Goal: Transaction & Acquisition: Purchase product/service

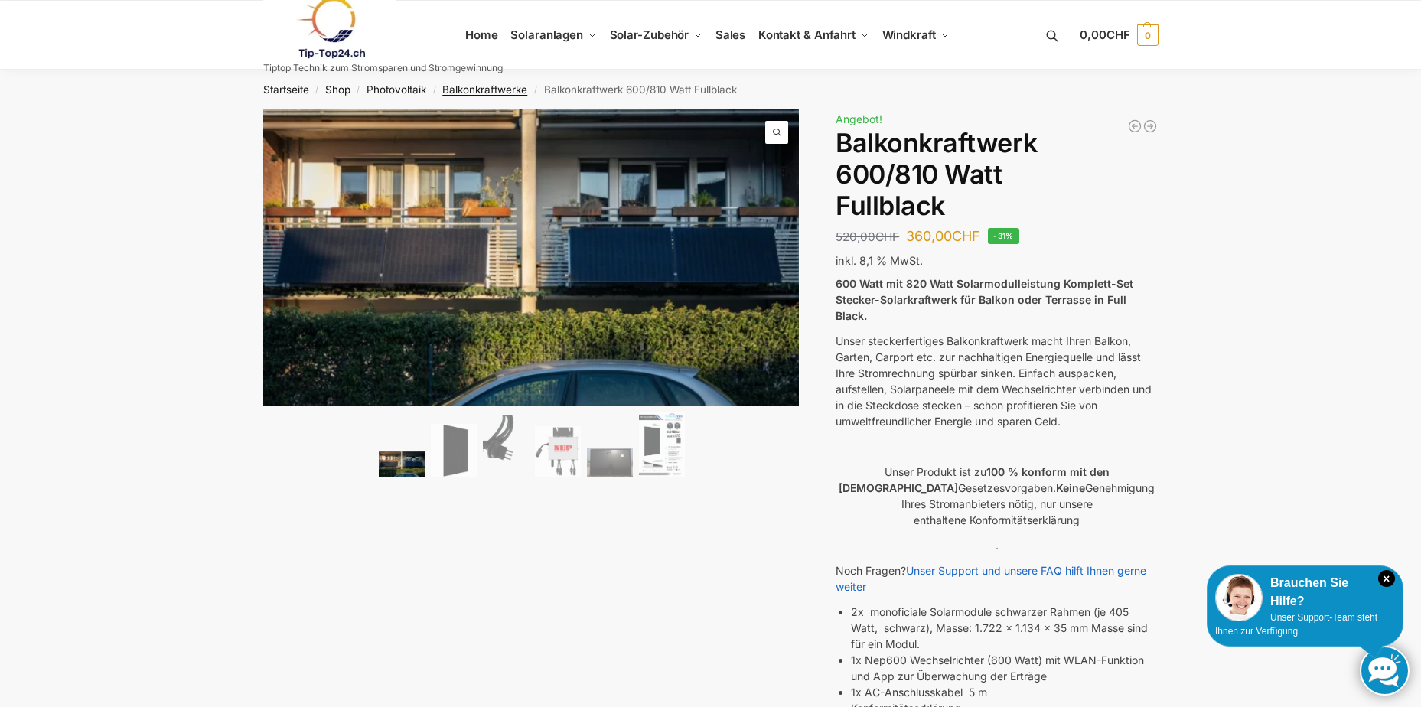
click at [481, 89] on link "Balkonkraftwerke" at bounding box center [484, 89] width 85 height 12
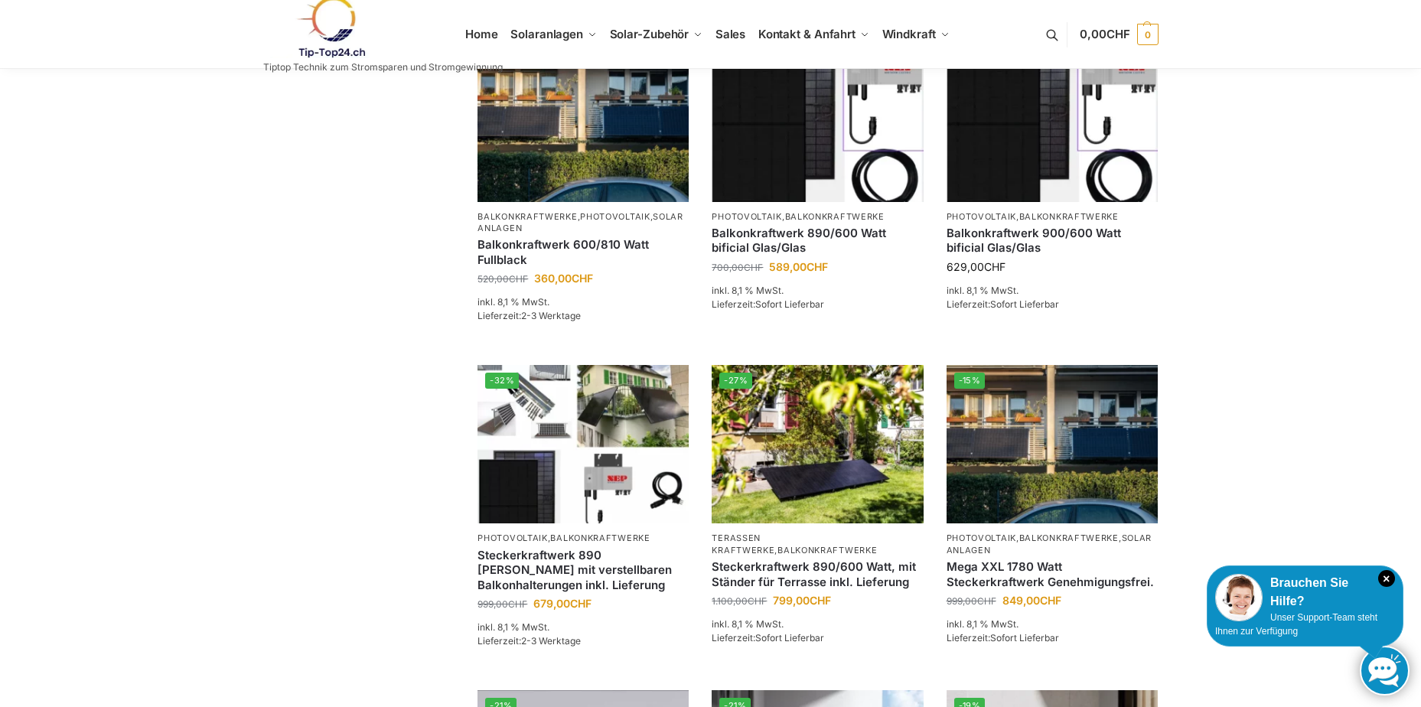
scroll to position [689, 0]
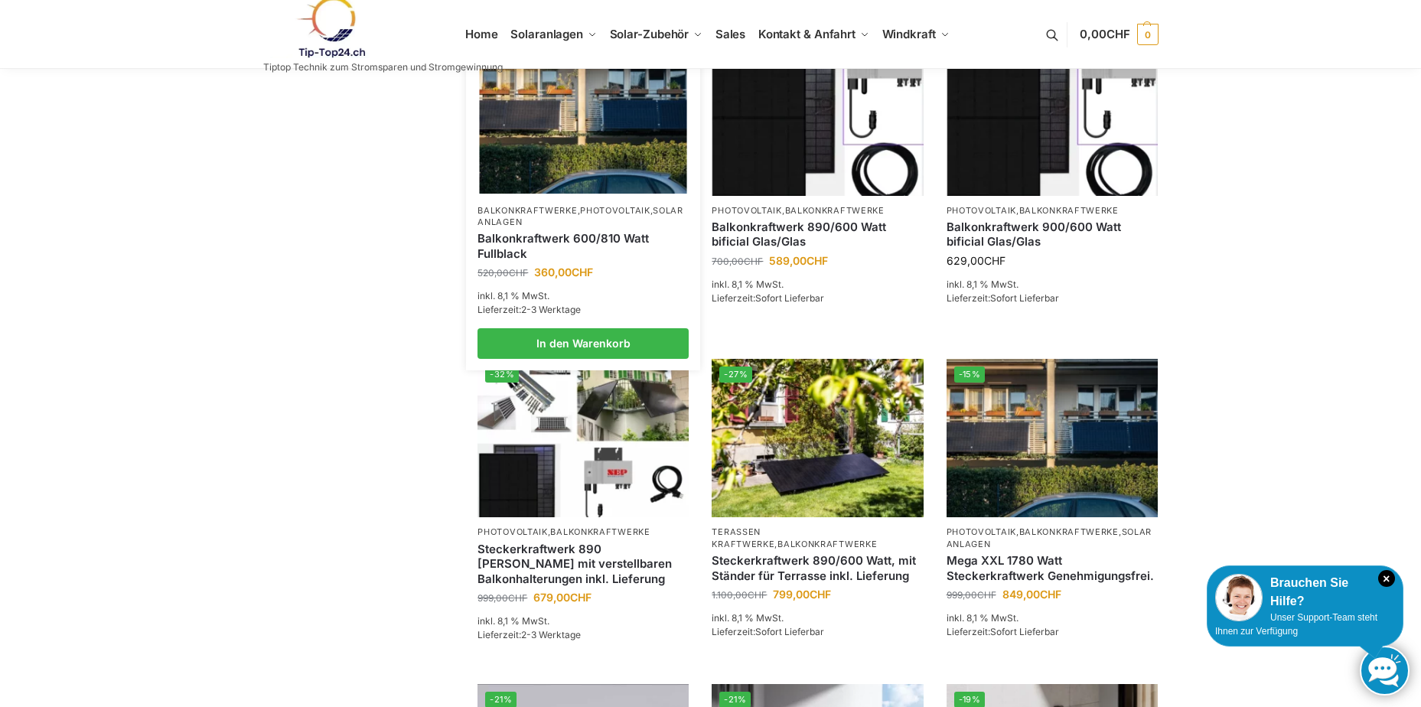
click at [609, 152] on img at bounding box center [583, 115] width 207 height 155
